Goal: Check status: Check status

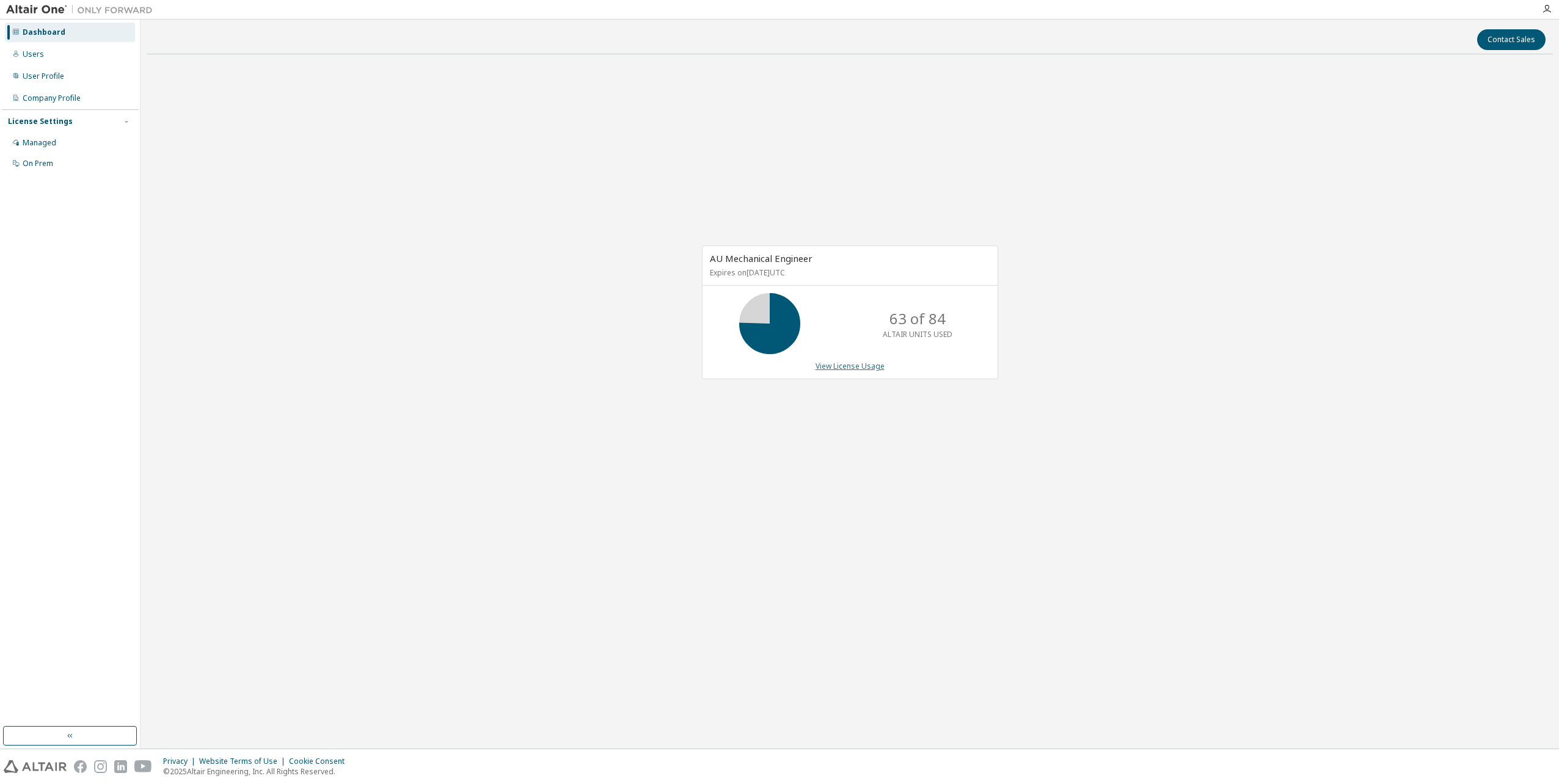
click at [842, 368] on link "View License Usage" at bounding box center [850, 366] width 69 height 10
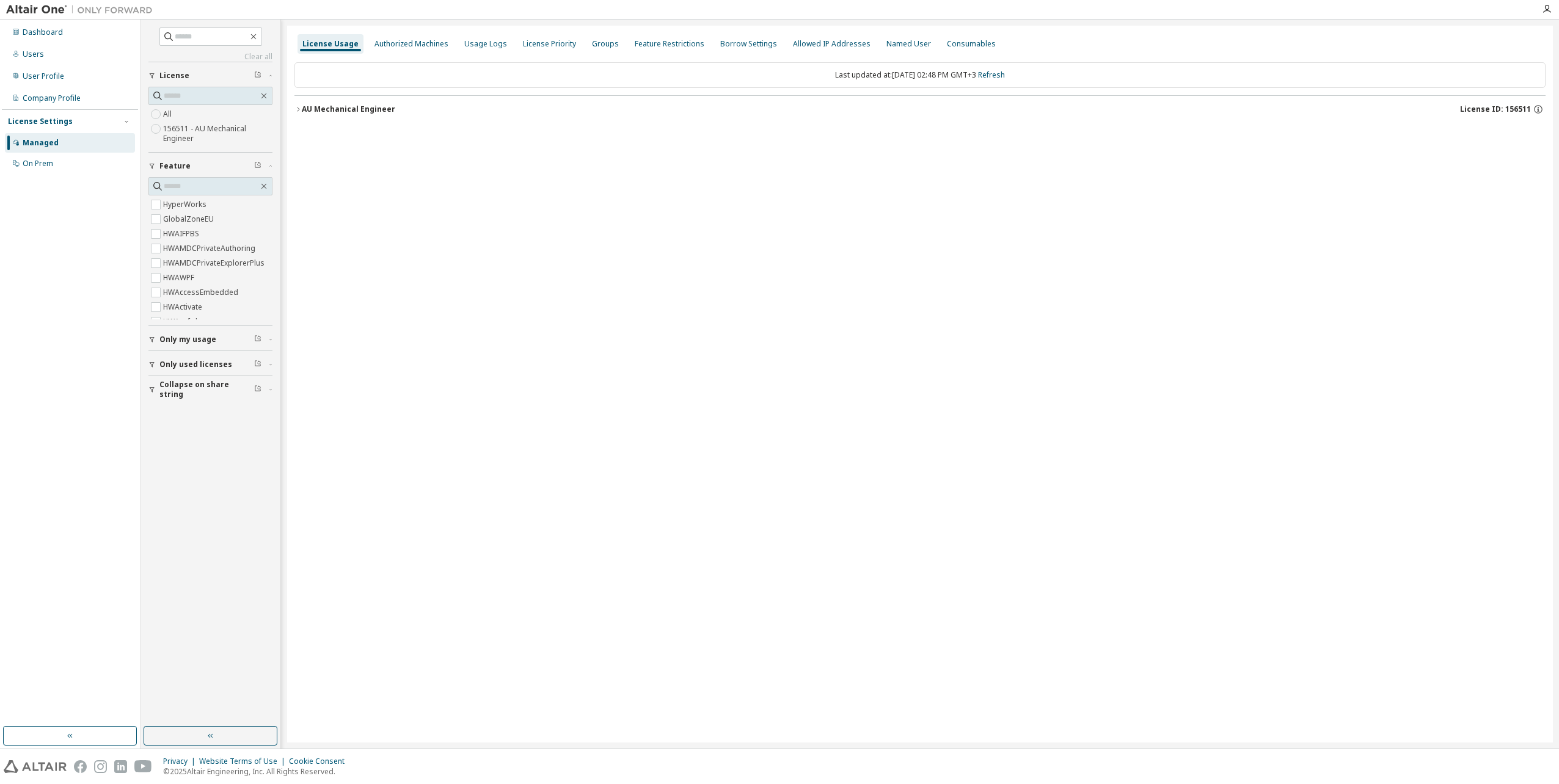
click at [305, 106] on div "AU Mechanical Engineer" at bounding box center [348, 109] width 94 height 10
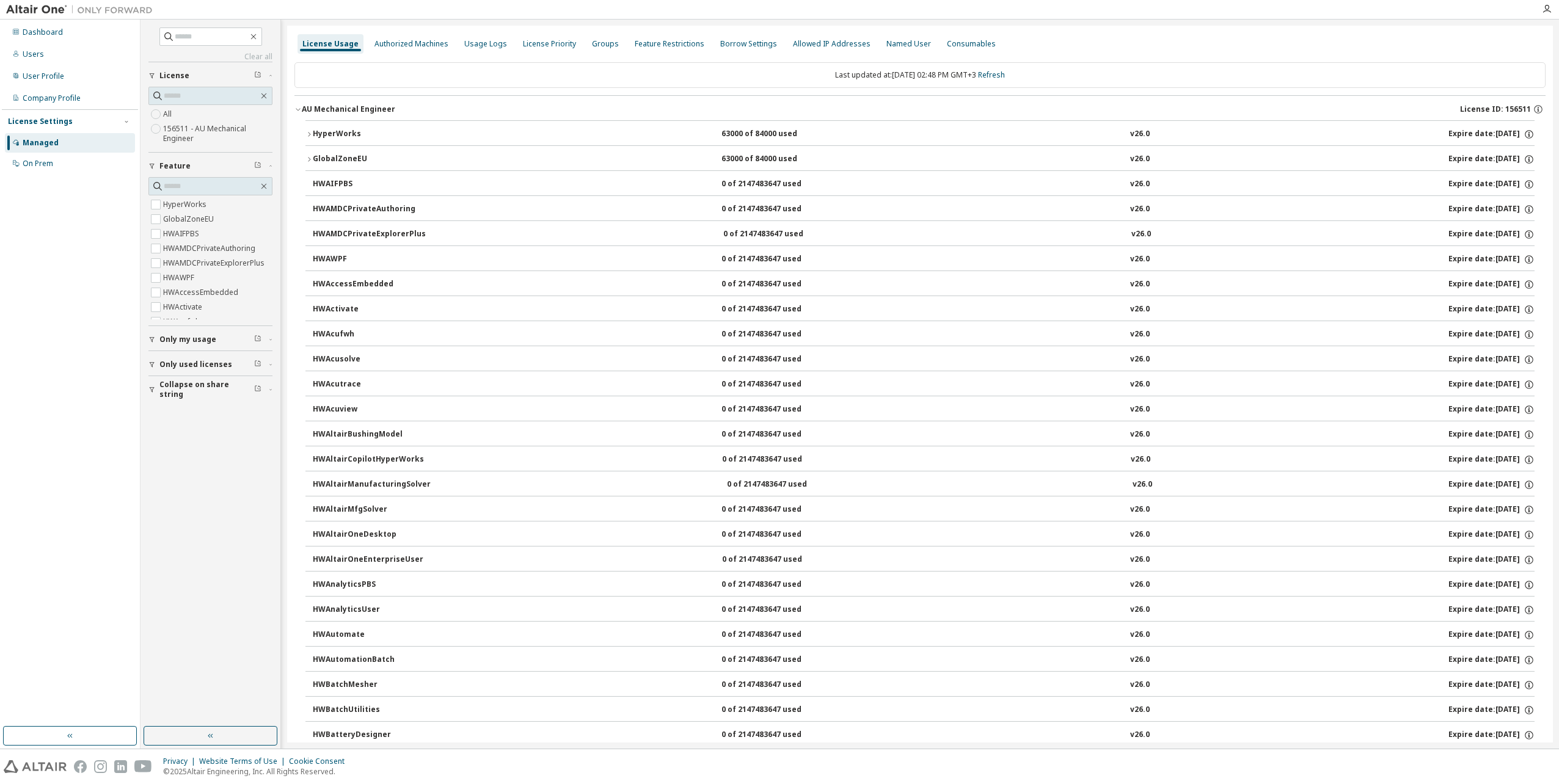
click at [314, 129] on div "HyperWorks" at bounding box center [367, 134] width 110 height 11
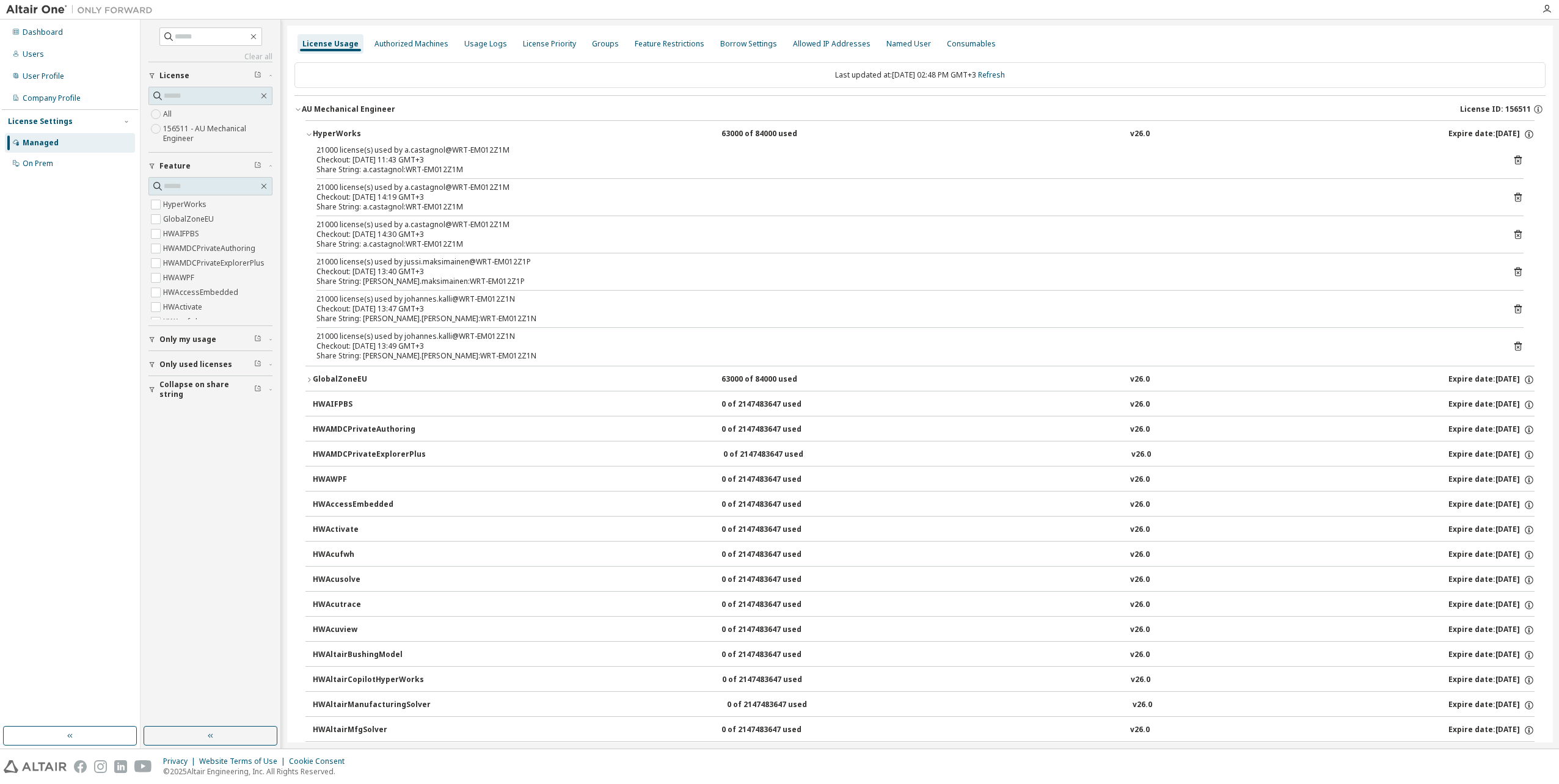
click at [312, 377] on div "GlobalZoneEU" at bounding box center [367, 380] width 110 height 11
